Goal: Find specific page/section: Find specific page/section

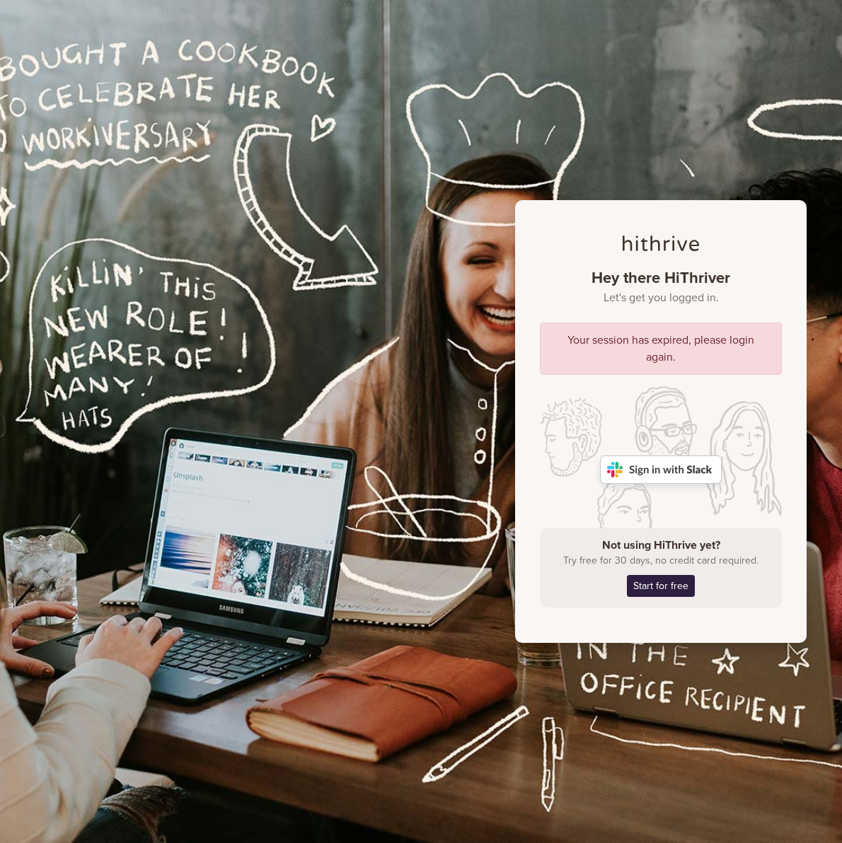
click at [703, 468] on img at bounding box center [661, 470] width 122 height 28
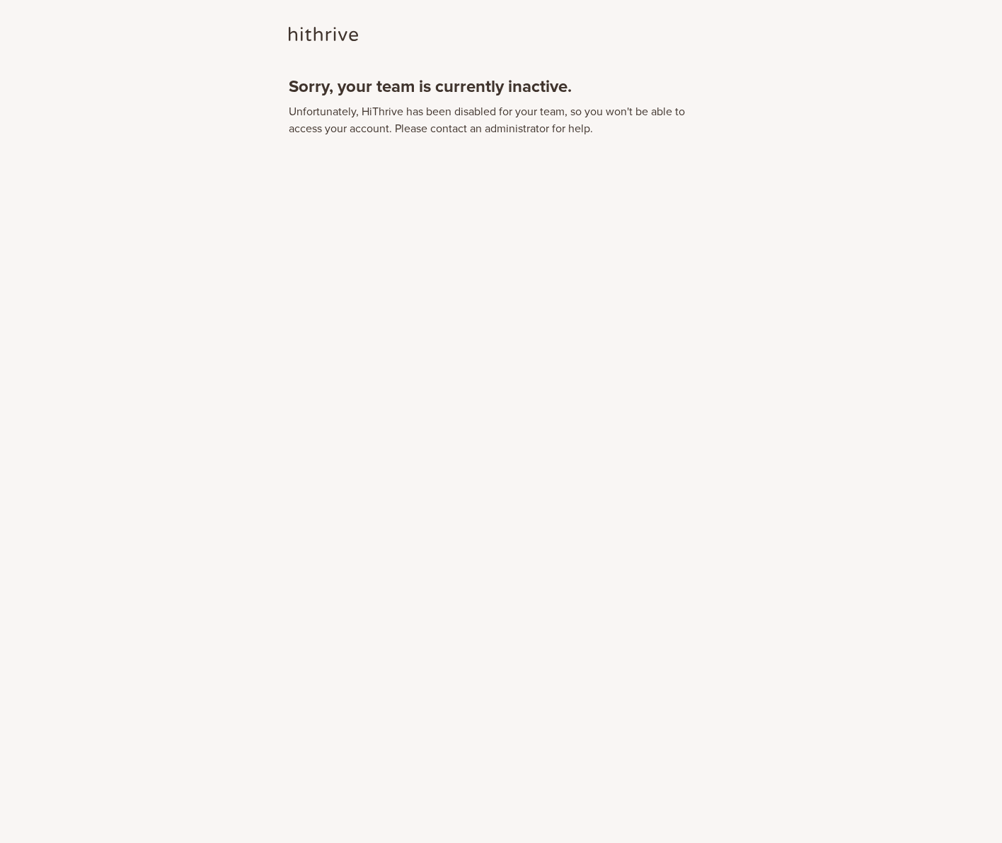
click at [434, 162] on html "Sorry, your team is currently inactive. Unfortunately, HiThrive has been disabl…" at bounding box center [501, 81] width 1002 height 162
